Goal: Check status: Check status

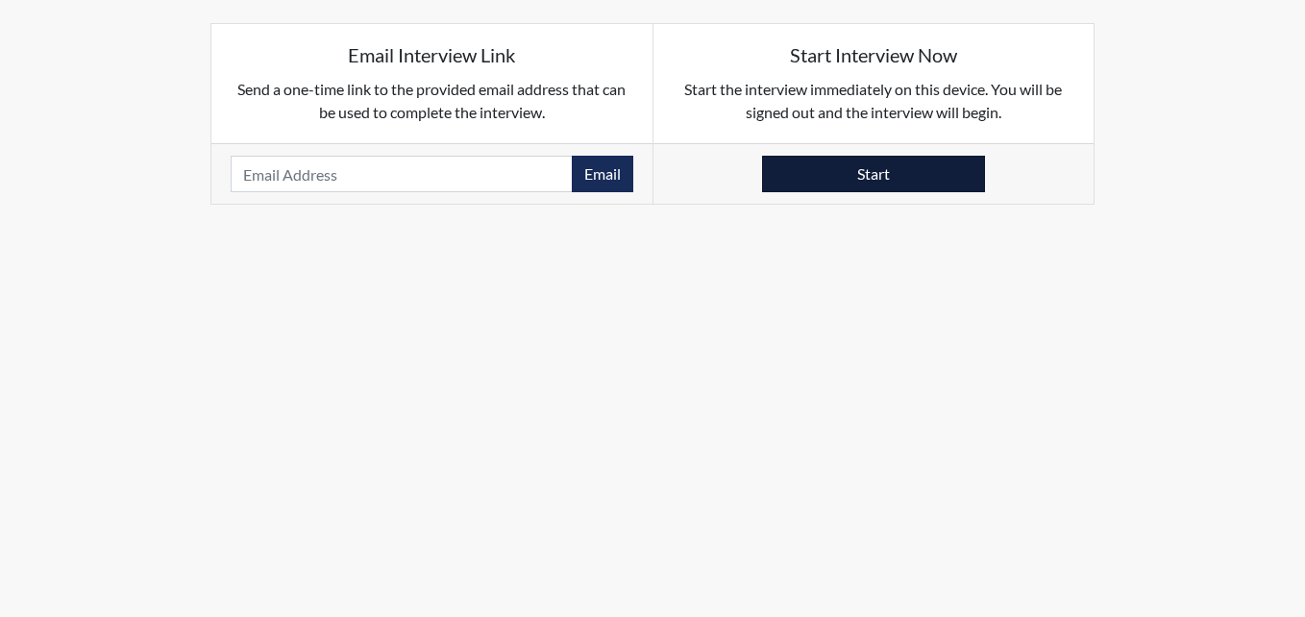
click at [815, 174] on button "Start" at bounding box center [873, 174] width 223 height 37
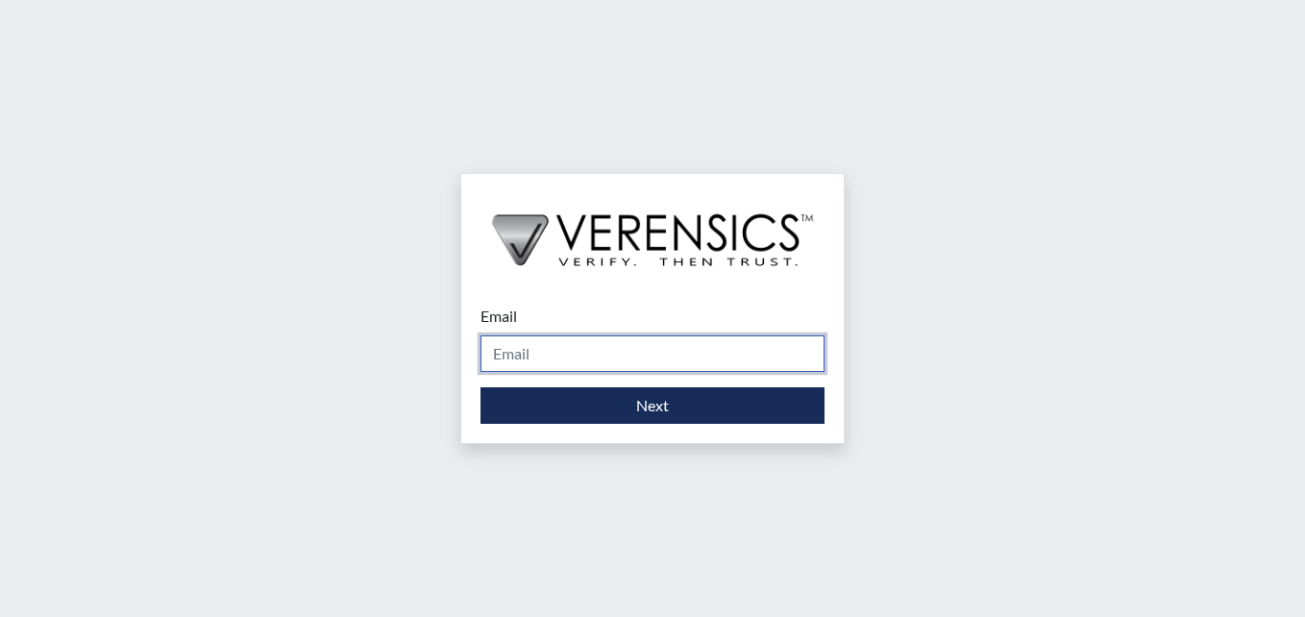
click at [537, 343] on input "Email" at bounding box center [653, 353] width 344 height 37
type input "[PERSON_NAME][EMAIL_ADDRESS][PERSON_NAME][DOMAIN_NAME]"
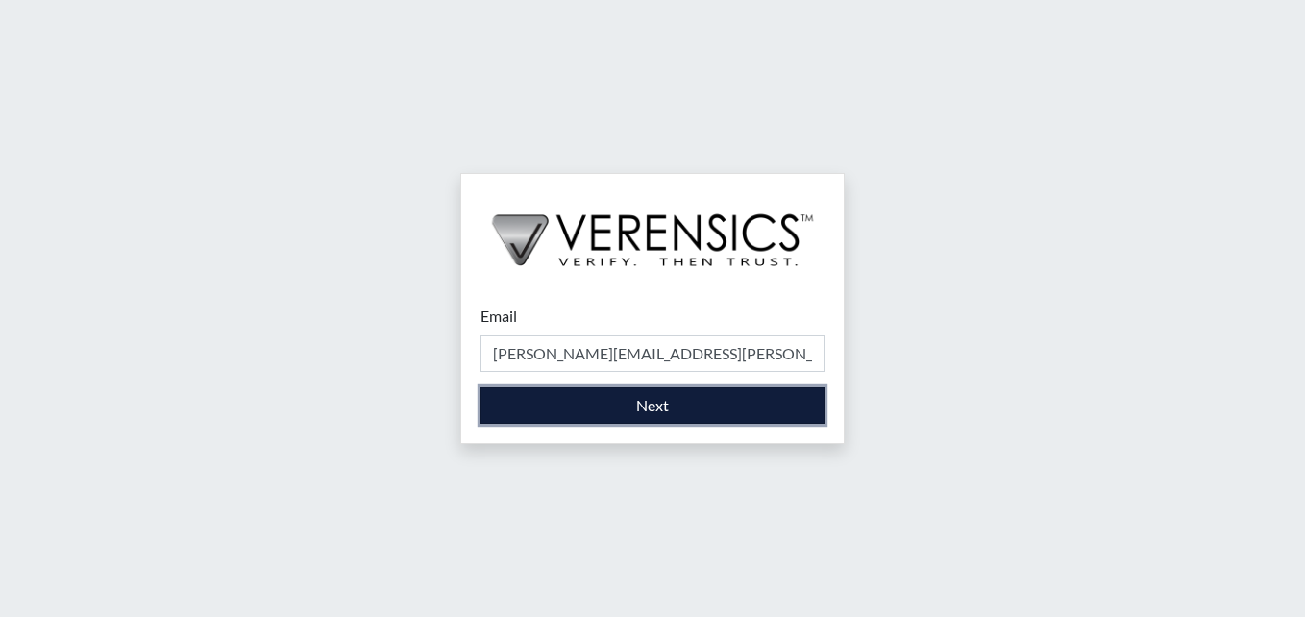
click at [525, 401] on button "Next" at bounding box center [653, 405] width 344 height 37
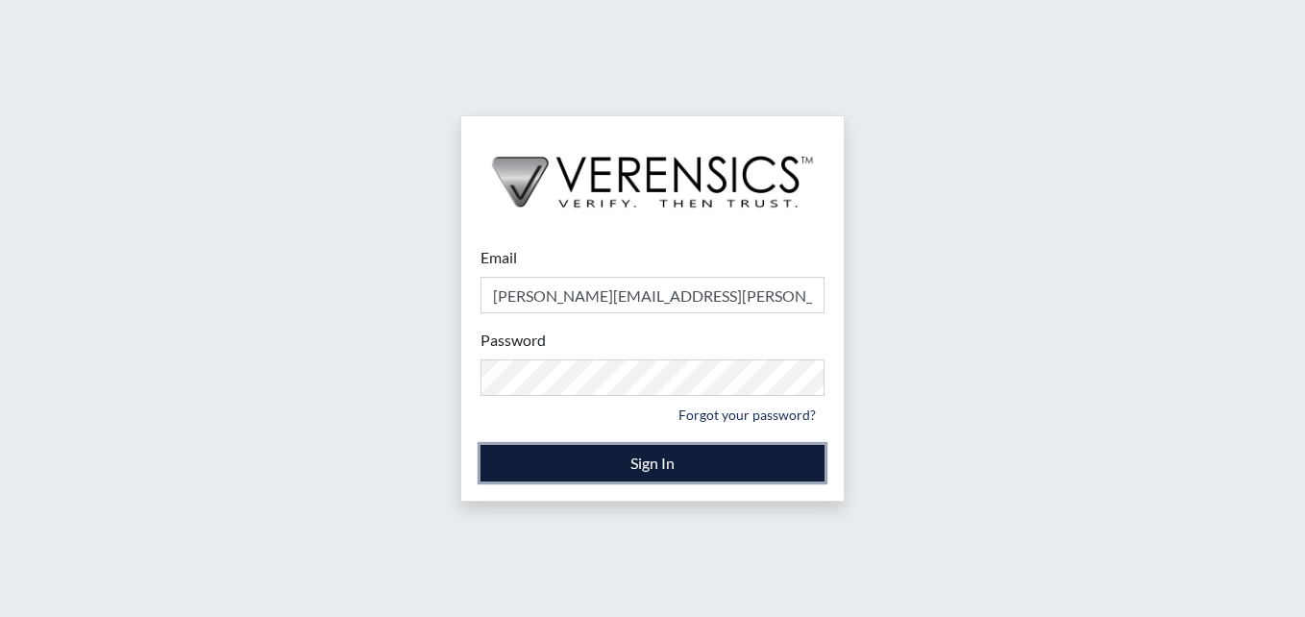
click at [531, 463] on button "Sign In" at bounding box center [653, 463] width 344 height 37
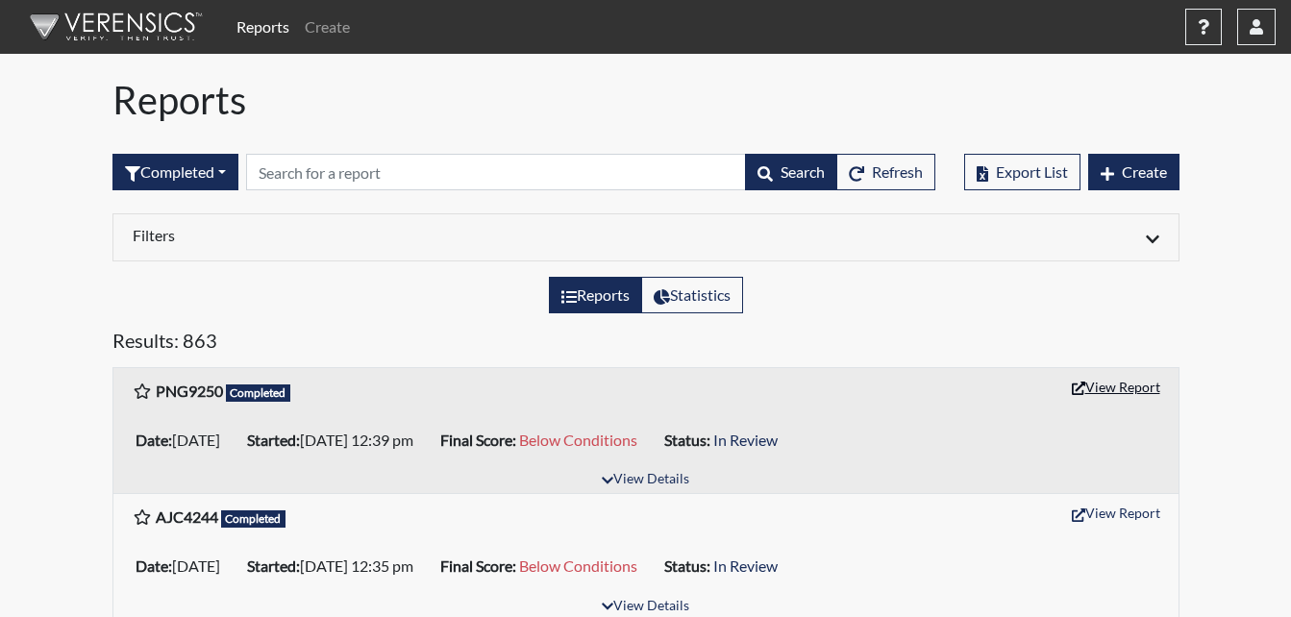
click at [1126, 383] on button "View Report" at bounding box center [1116, 387] width 106 height 30
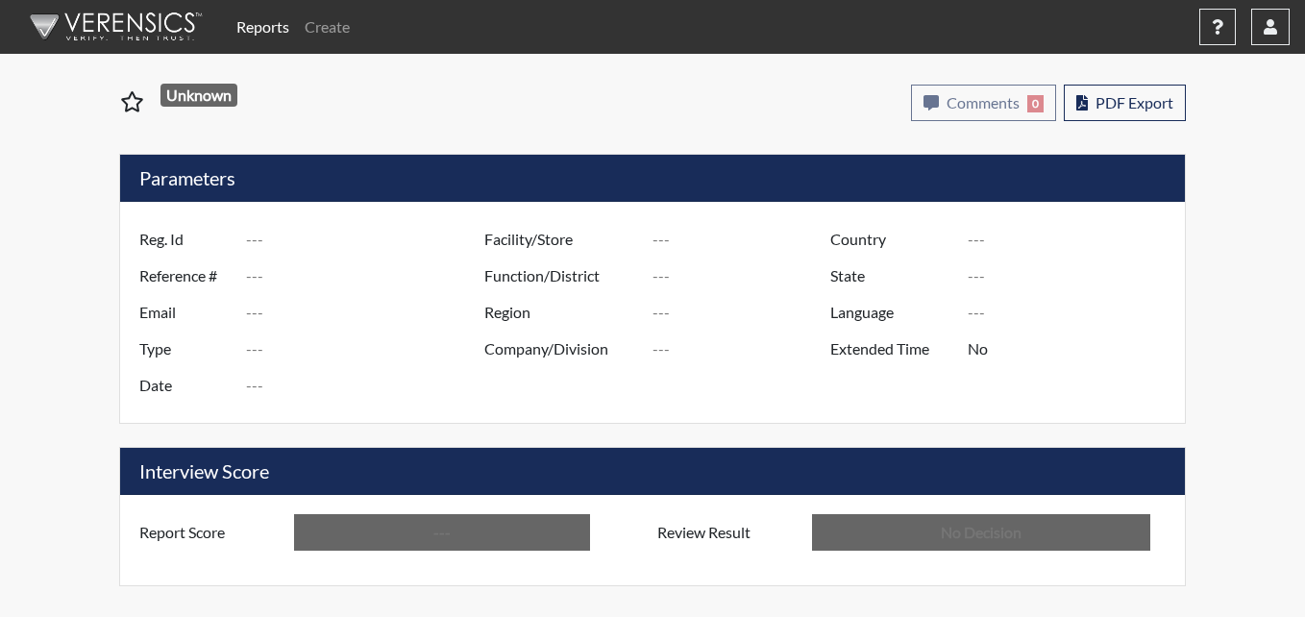
type input "PNG9250"
type input "51682"
type input "---"
type input "Corrections Pre-Employment"
type input "[DATE]"
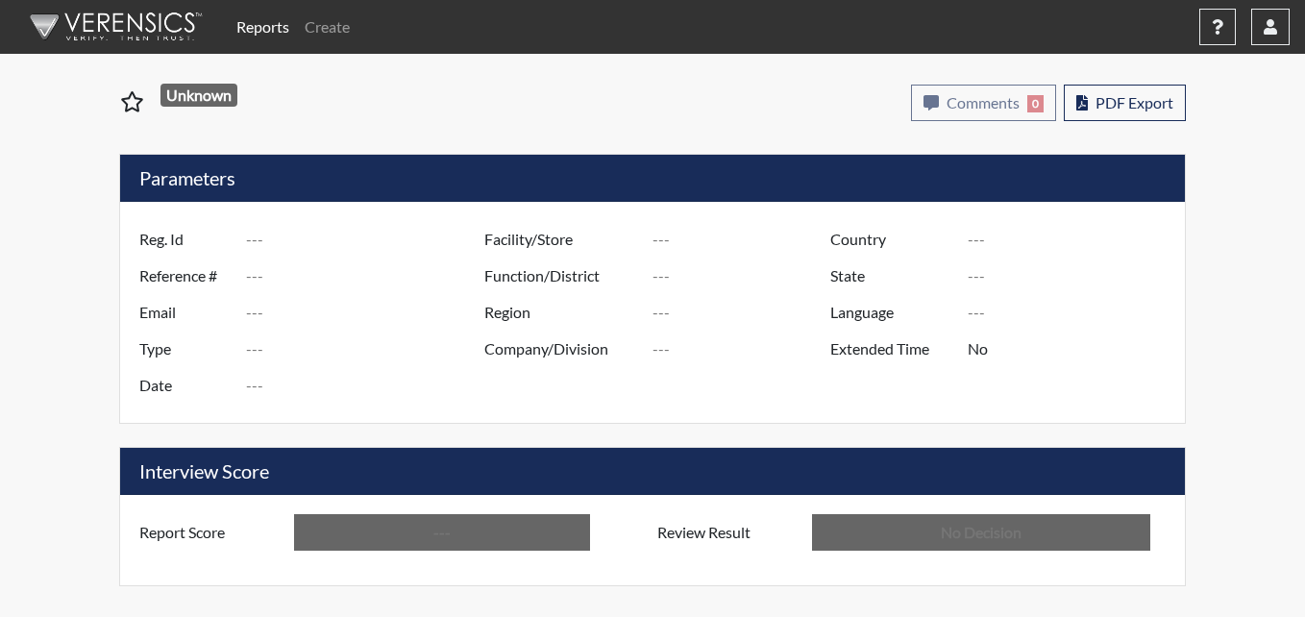
type input "Metro Re-Entry Facility"
type input "[GEOGRAPHIC_DATA]"
type input "[US_STATE]"
type input "English"
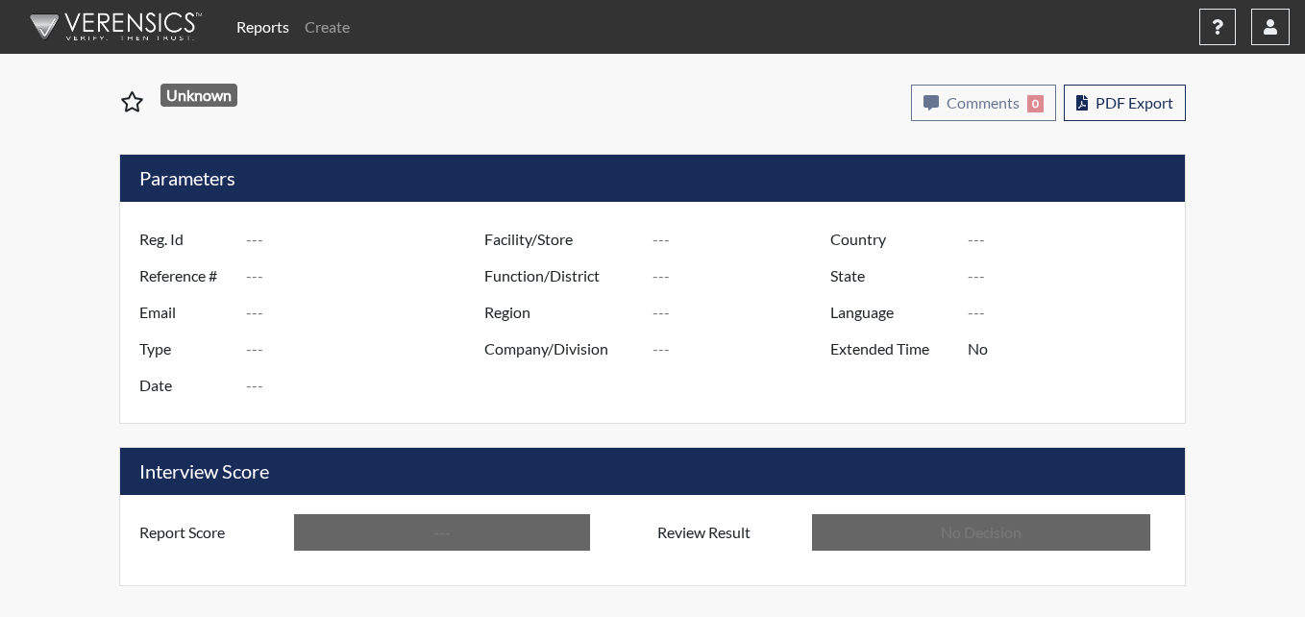
type input "Below Conditions"
type input "In Review"
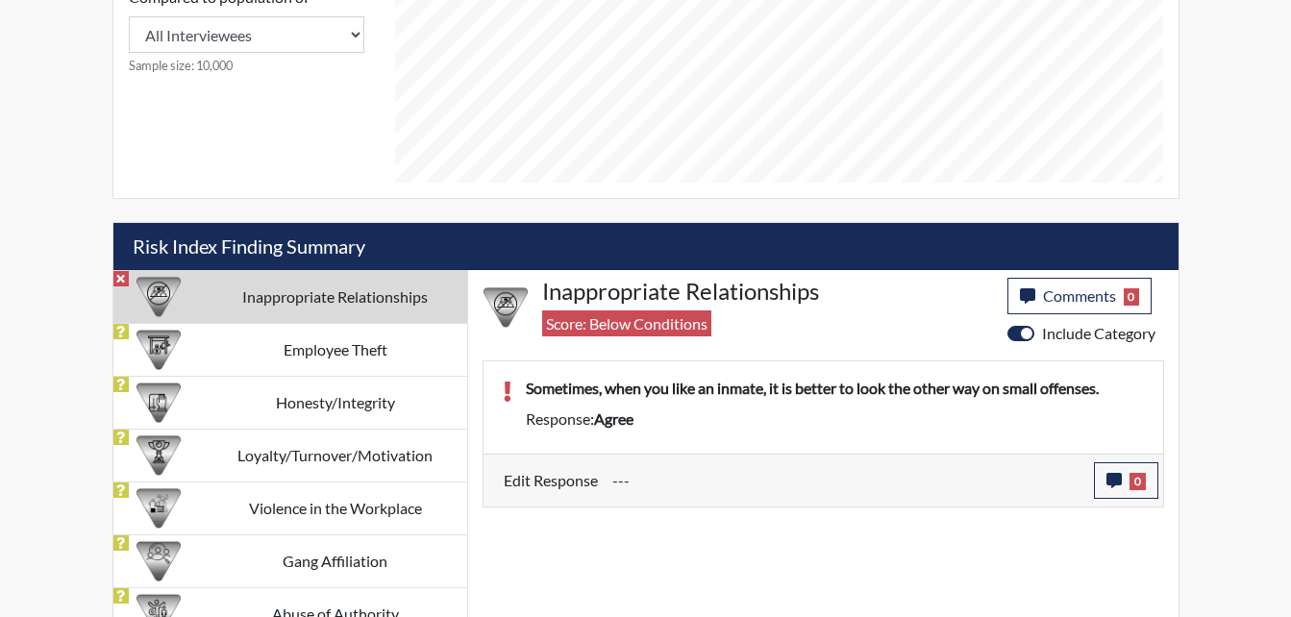
scroll to position [966, 0]
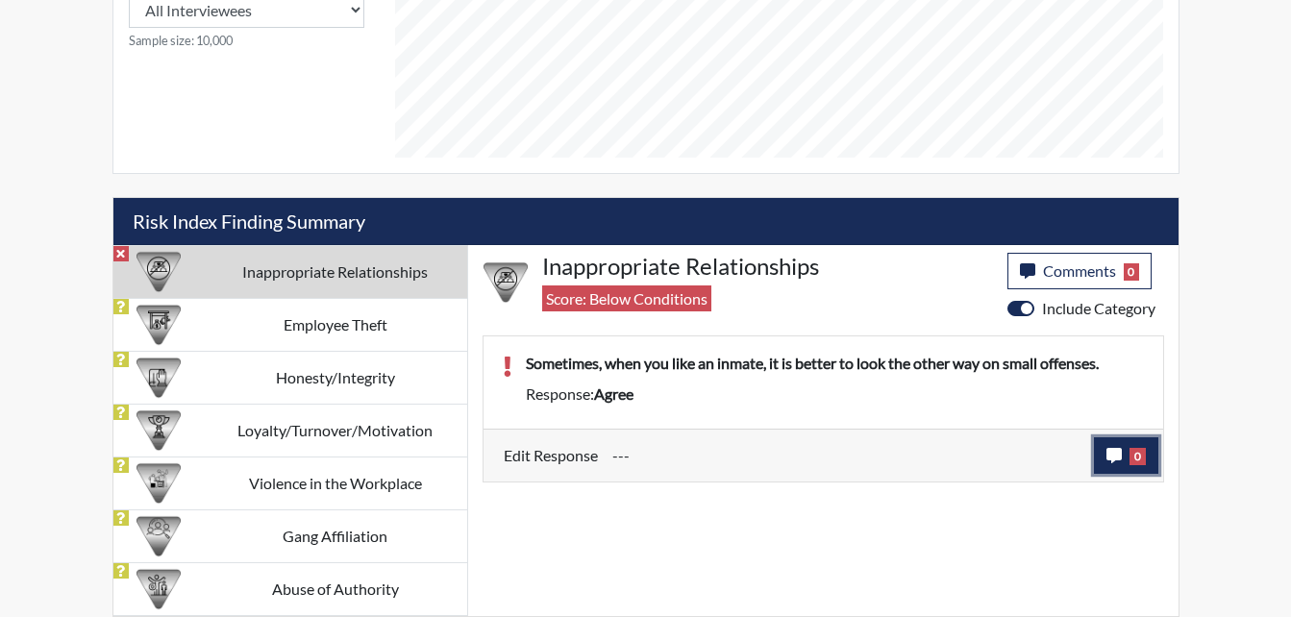
click at [1116, 457] on icon "button" at bounding box center [1113, 455] width 15 height 15
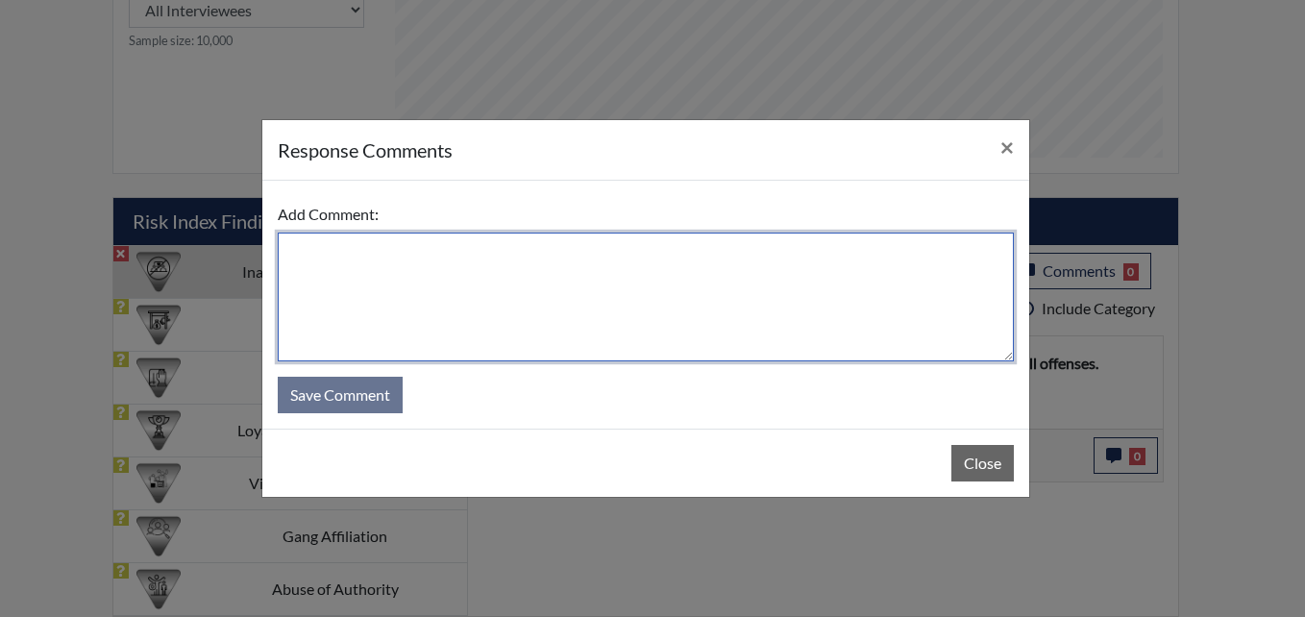
click at [453, 272] on textarea at bounding box center [646, 297] width 736 height 129
type textarea "Applicant states yes you"
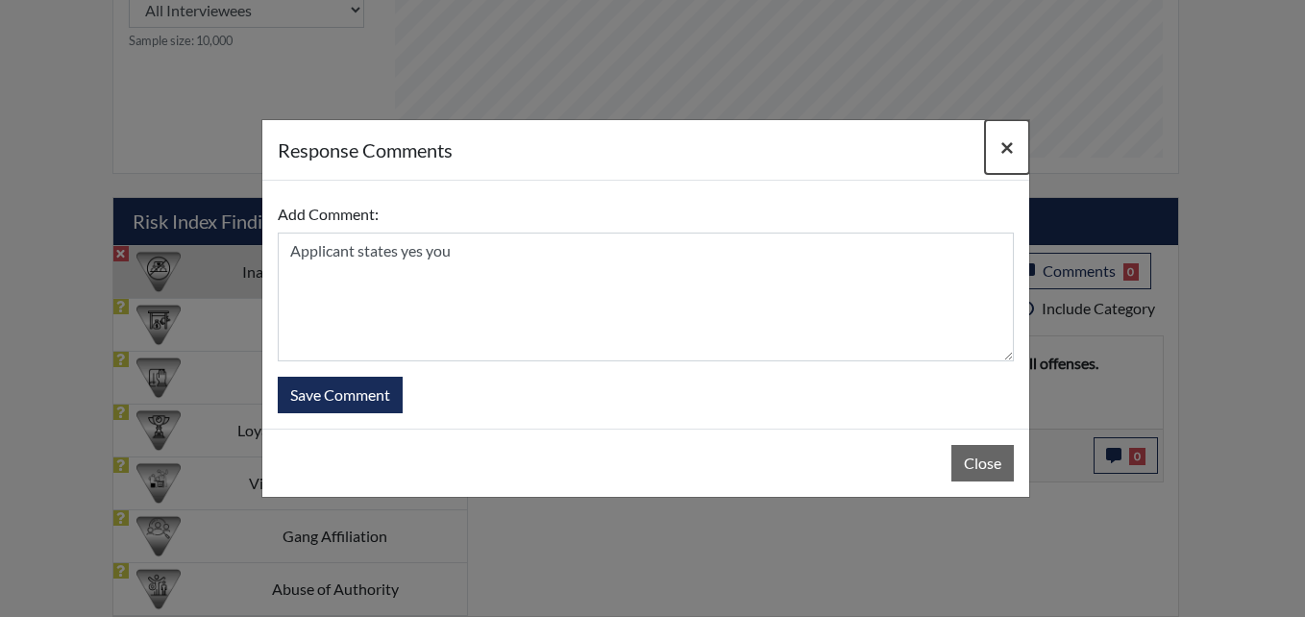
click at [1002, 145] on span "×" at bounding box center [1007, 147] width 13 height 28
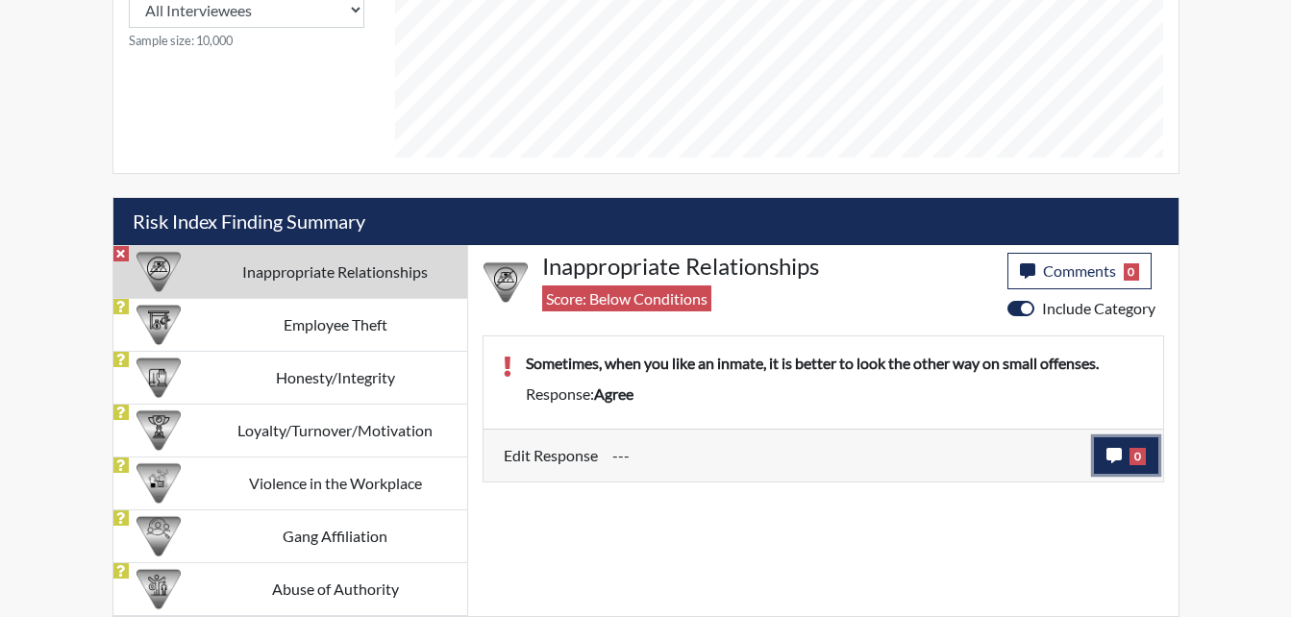
click at [1109, 458] on icon "button" at bounding box center [1113, 455] width 15 height 15
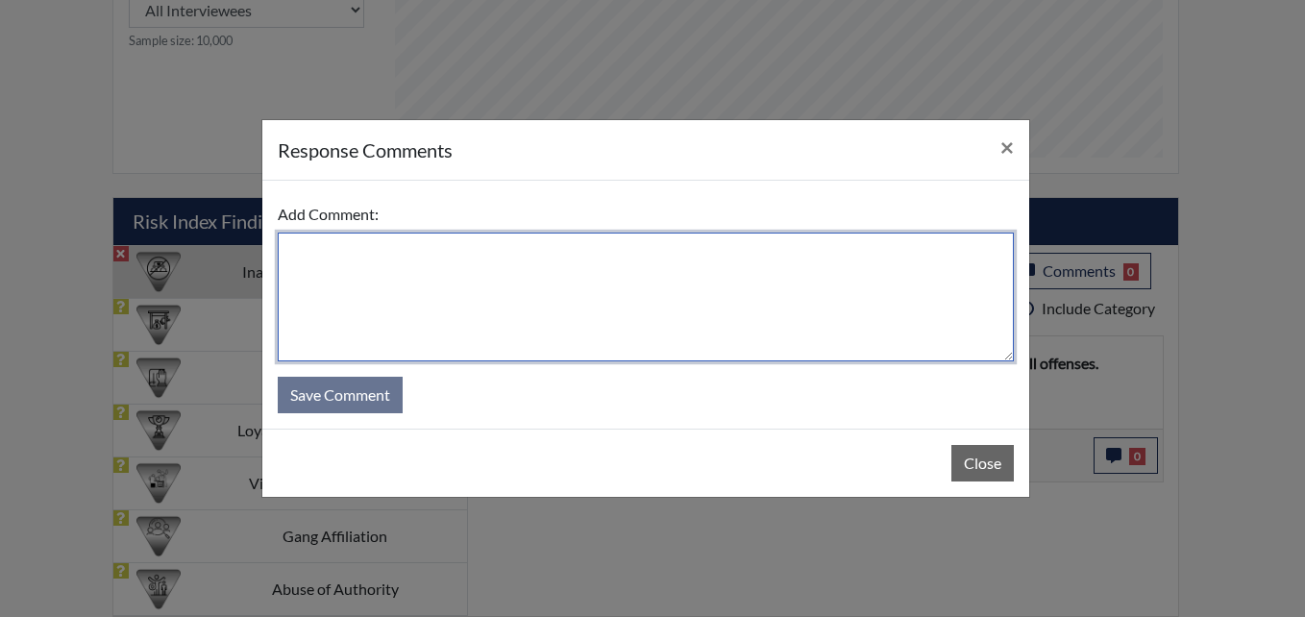
click at [501, 292] on textarea at bounding box center [646, 297] width 736 height 129
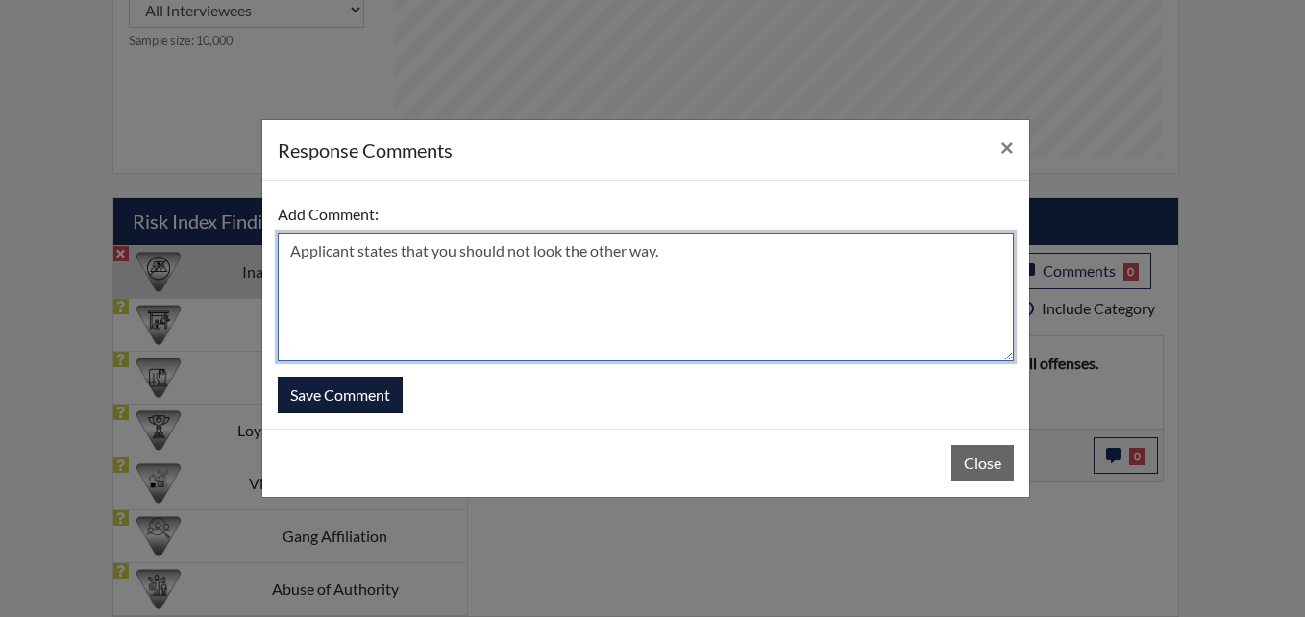
type textarea "Applicant states that you should not look the other way."
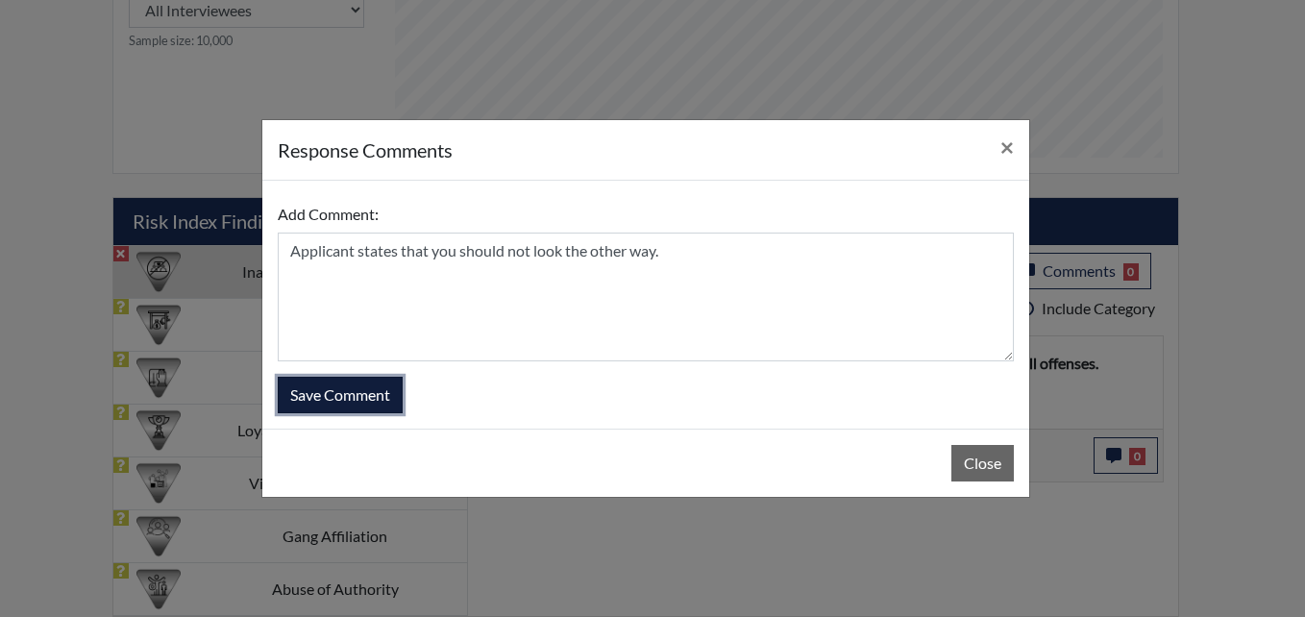
click at [334, 390] on button "Save Comment" at bounding box center [340, 395] width 125 height 37
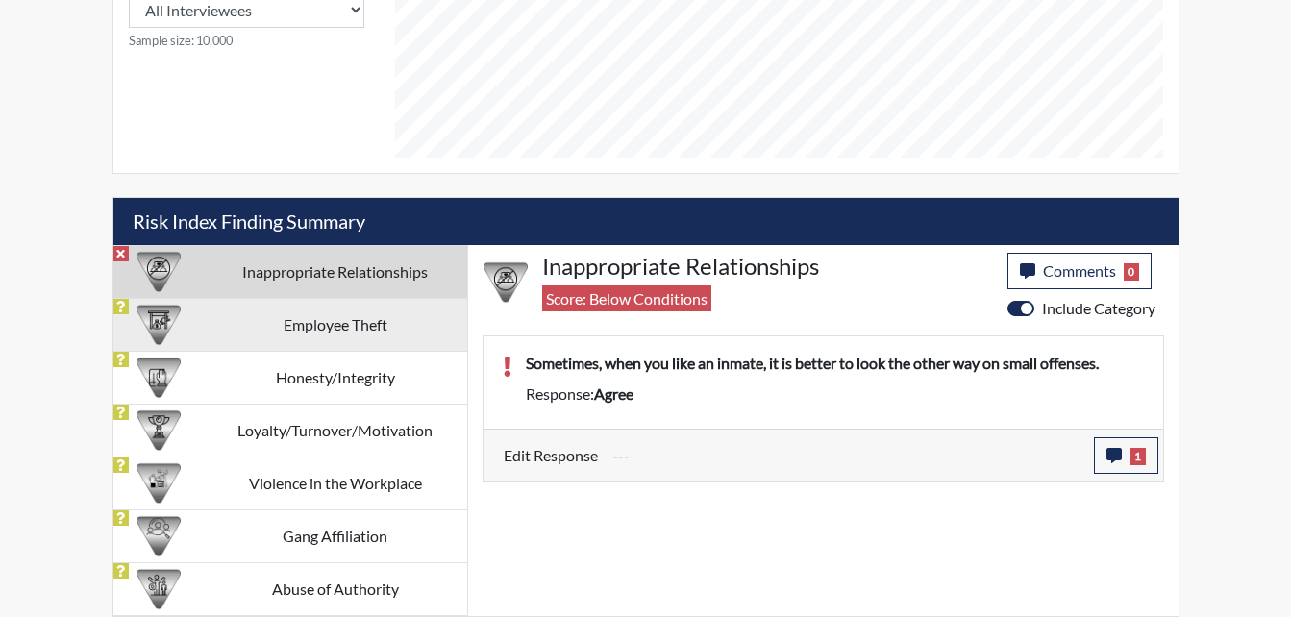
scroll to position [319, 799]
click at [285, 334] on td "Employee Theft" at bounding box center [335, 324] width 263 height 53
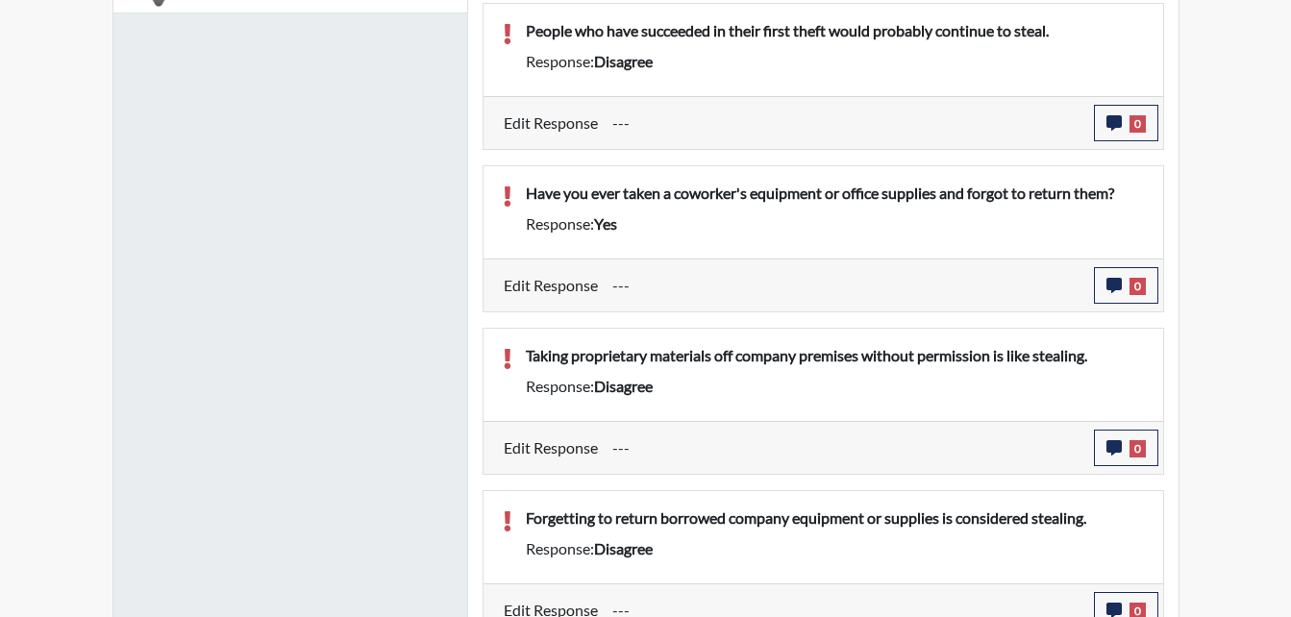
scroll to position [1600, 0]
